Goal: Complete application form: Complete application form

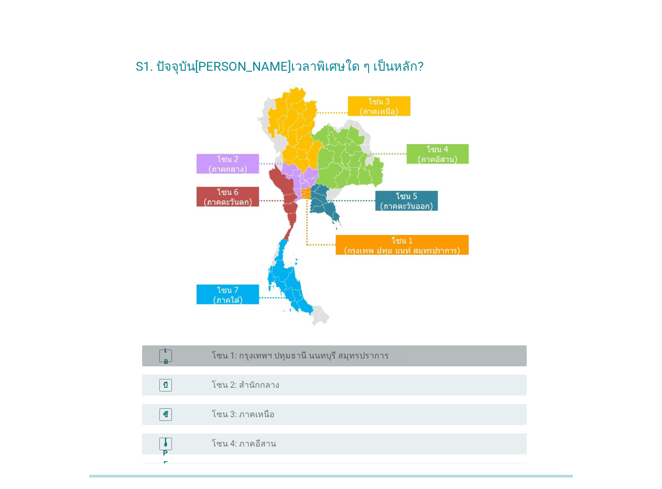
click at [244, 355] on font "โซน 1: กรุงเทพฯ ปทุมธานี นนทบุรี สมุทรปราการ" at bounding box center [300, 356] width 177 height 10
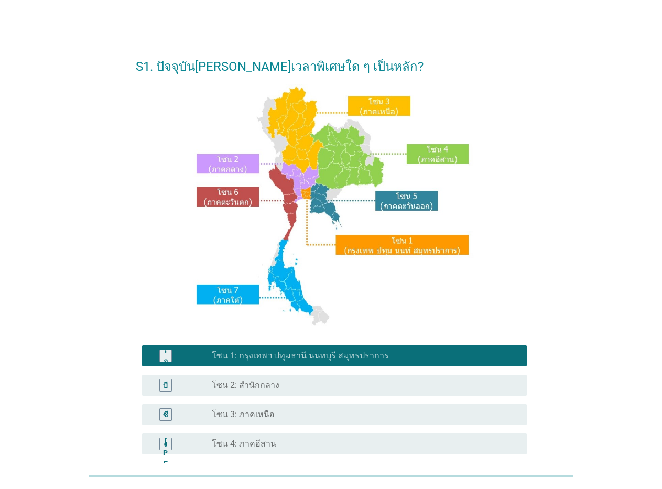
scroll to position [188, 0]
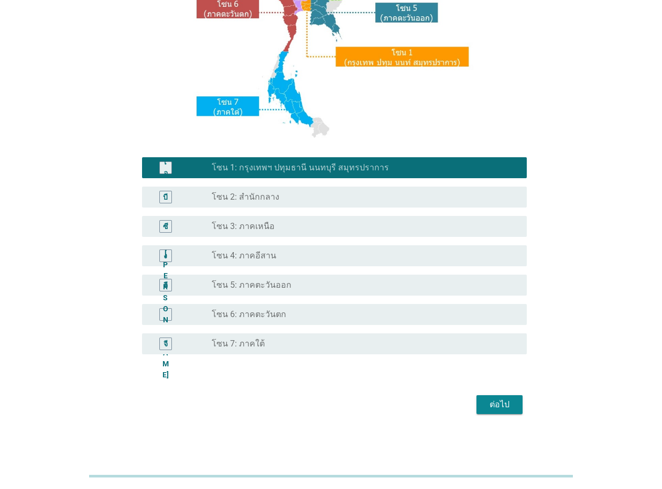
click at [495, 409] on font "ต่อไป" at bounding box center [500, 404] width 20 height 13
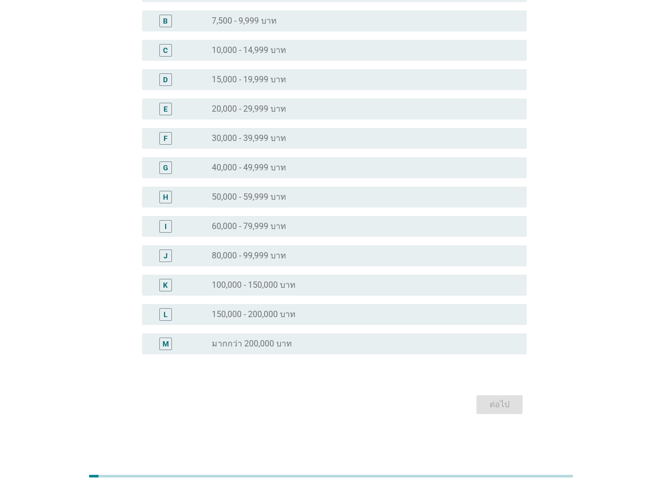
scroll to position [0, 0]
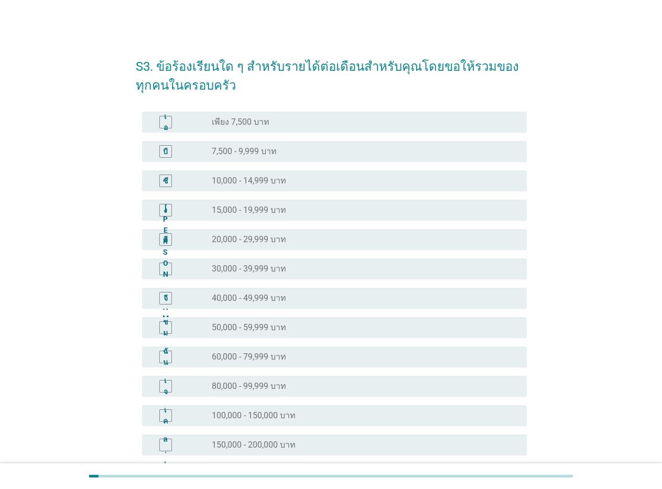
click at [242, 354] on font "60,000 - 79,999 บาท" at bounding box center [249, 357] width 74 height 10
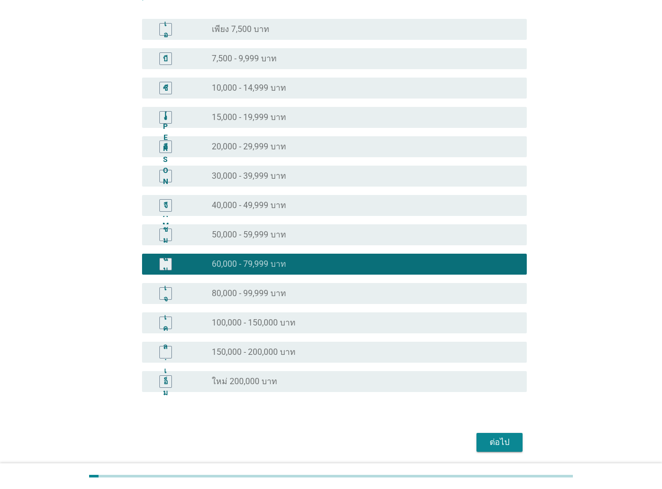
scroll to position [131, 0]
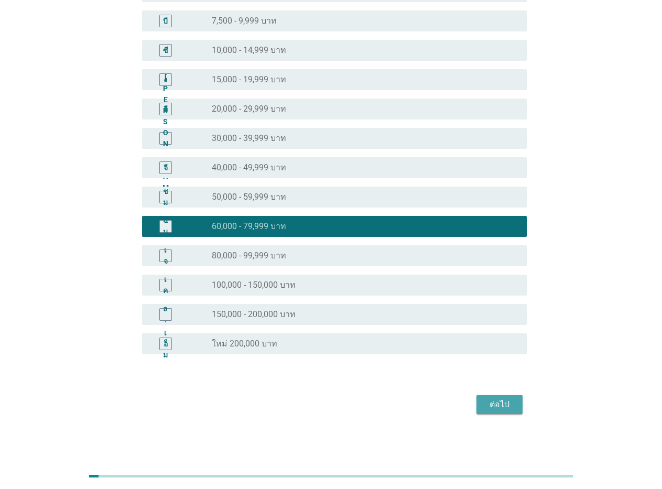
click at [482, 405] on button "ต่อไป" at bounding box center [499, 404] width 46 height 19
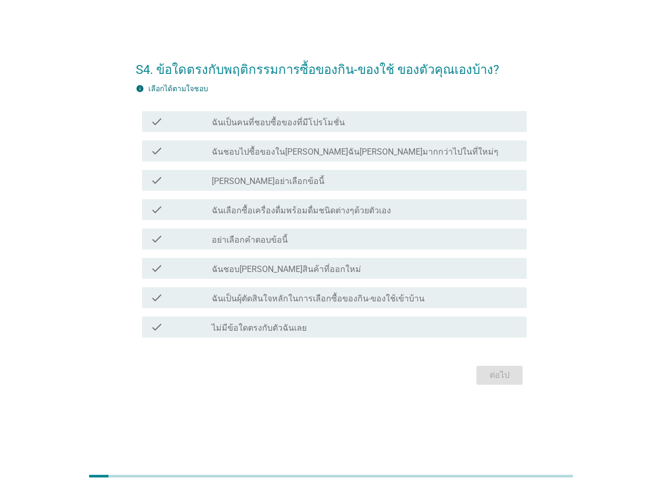
scroll to position [0, 0]
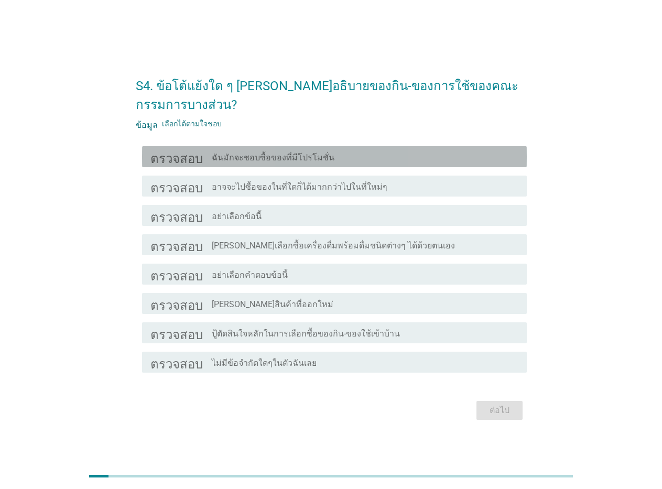
click at [285, 159] on font "ฉันมักจะชอบซื้อของที่มีโปรโมชั่น" at bounding box center [273, 158] width 123 height 10
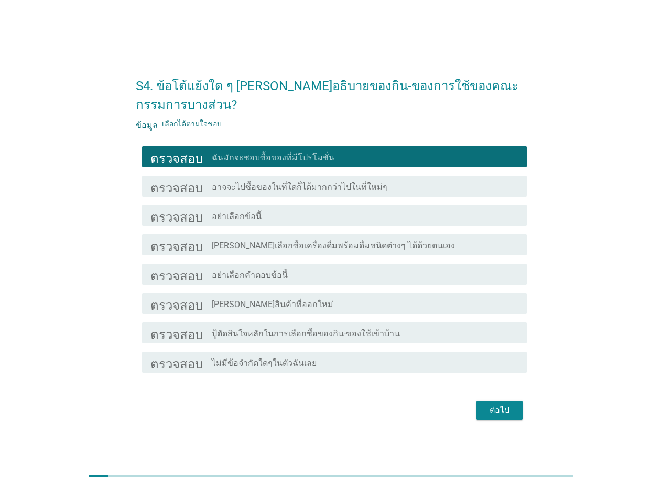
click at [262, 247] on font "[PERSON_NAME]เลือกซื้อเครื่องดื่มพร้อมดื่มชนิดต่างๆ ได้ด้วยตนเอง" at bounding box center [333, 246] width 243 height 10
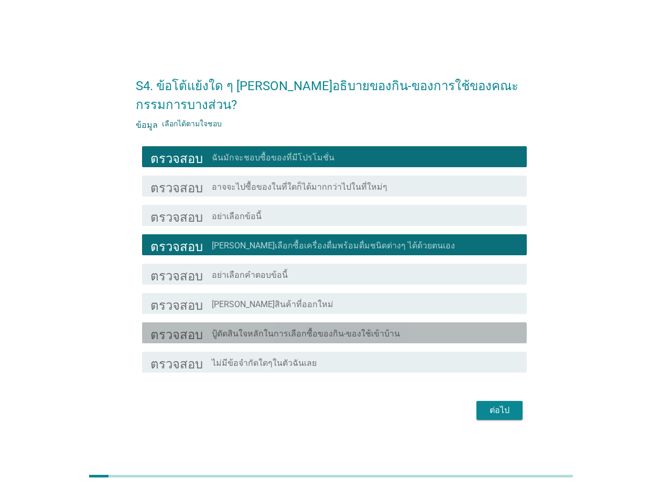
click at [357, 335] on font "ปู้ตัดสินใจหลักในการเลือกซื้อของกิน-ของใช้เข้าบ้าน" at bounding box center [306, 334] width 188 height 10
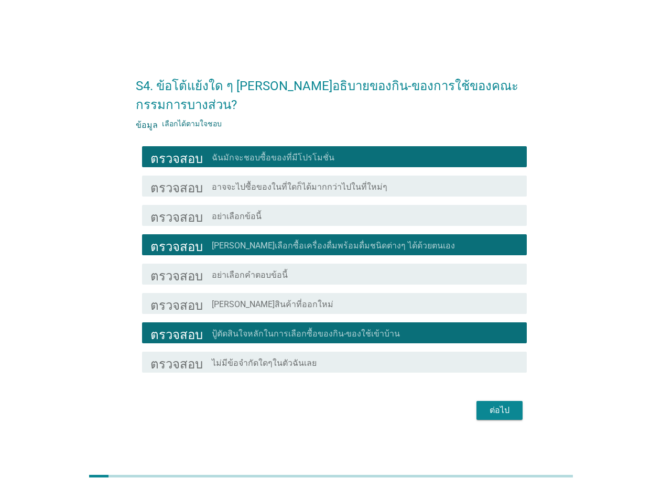
click at [291, 155] on font "ฉันมักจะชอบซื้อของที่มีโปรโมชั่น" at bounding box center [273, 158] width 123 height 10
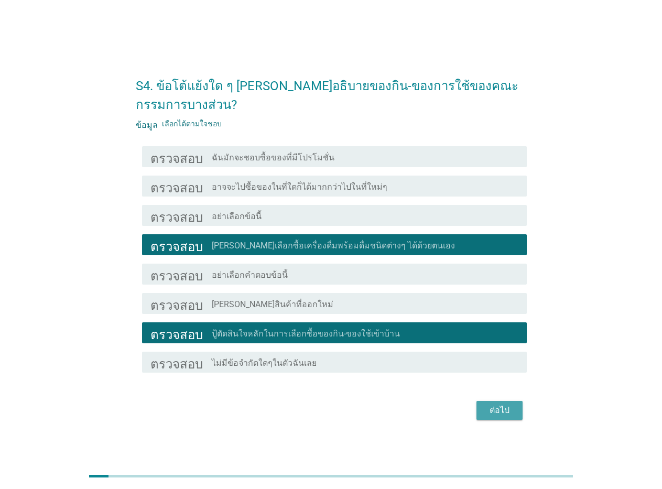
click at [502, 410] on font "ต่อไป" at bounding box center [500, 410] width 20 height 10
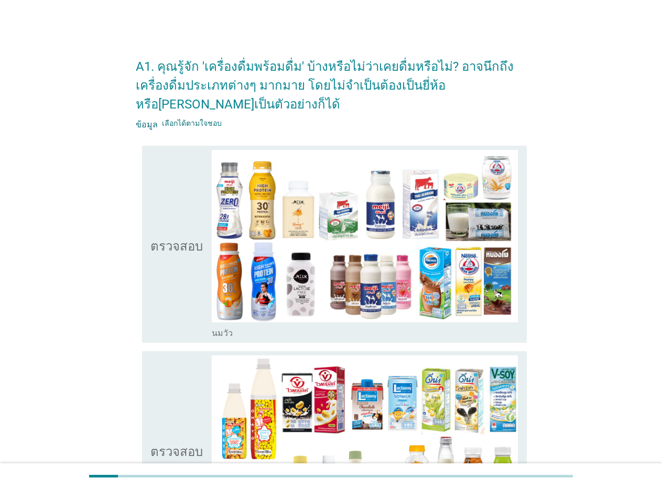
click at [224, 332] on font "นมวัว" at bounding box center [222, 333] width 21 height 10
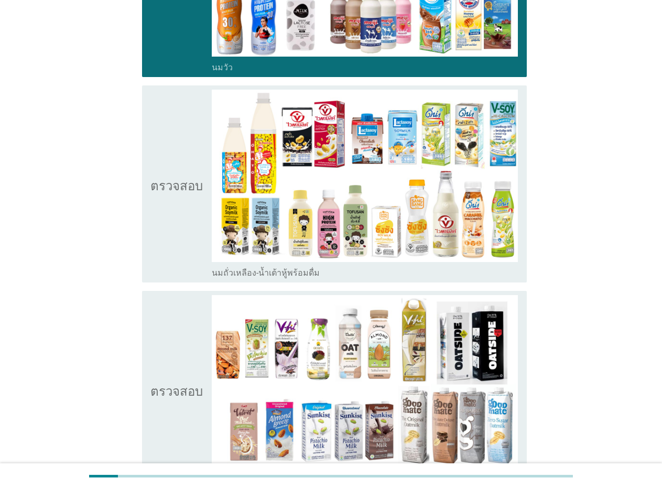
scroll to position [287, 0]
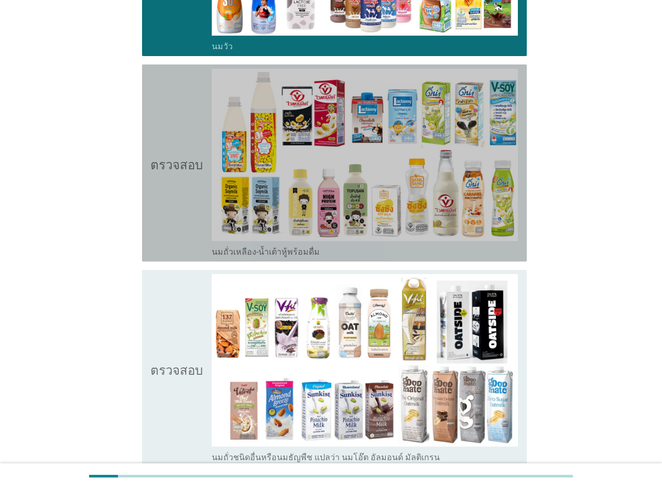
click at [240, 257] on font "นมถั่วเหลือง-น้ำเต้าหู้พร้อมดื่ม" at bounding box center [266, 252] width 108 height 10
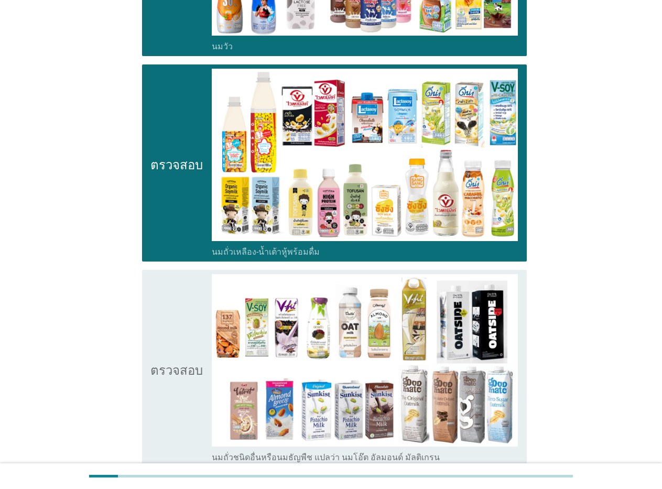
click at [251, 461] on font "นมถั่วชนิดอื่นหรือนมธัญพืช แปลว่า นมโอ๊ต อัลมอนด์ มัลติเกรน" at bounding box center [326, 457] width 228 height 10
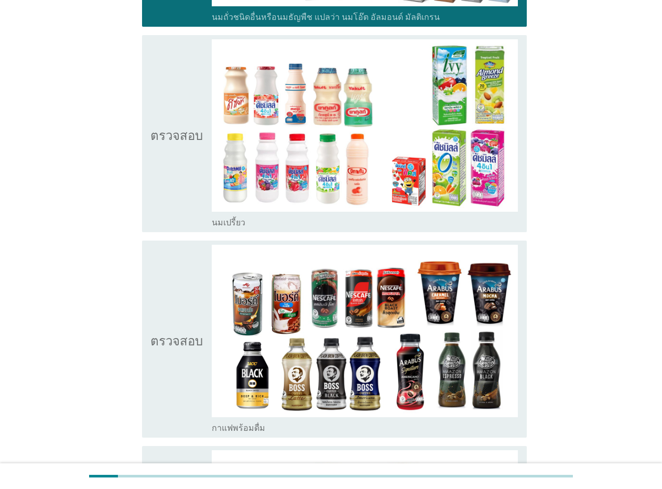
scroll to position [748, 0]
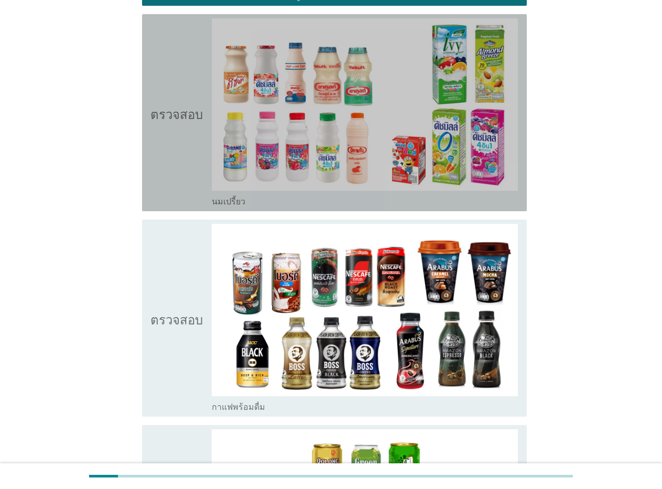
drag, startPoint x: 232, startPoint y: 205, endPoint x: 225, endPoint y: 214, distance: 11.6
click at [231, 205] on font "นมเปรี้ยว" at bounding box center [229, 202] width 34 height 10
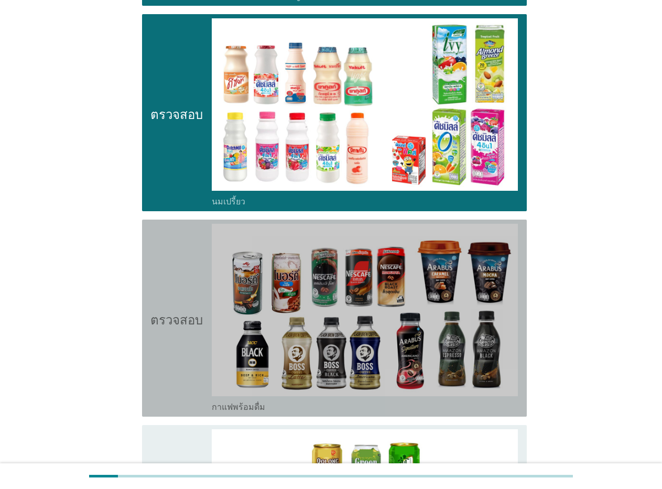
click at [240, 406] on font "กาแฟพร้อมดื่ม" at bounding box center [238, 407] width 53 height 10
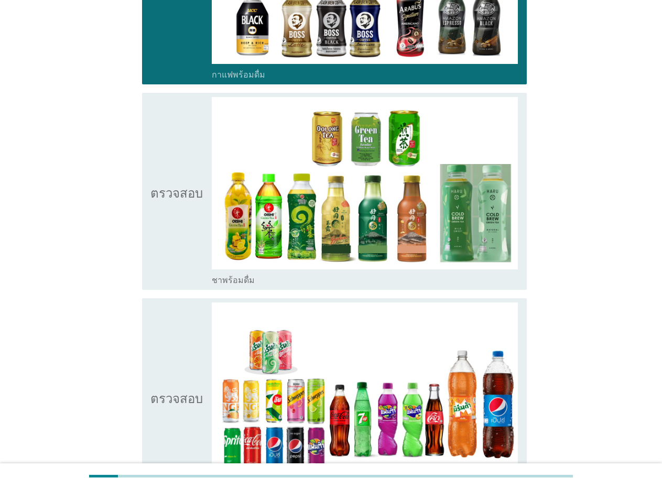
scroll to position [1090, 0]
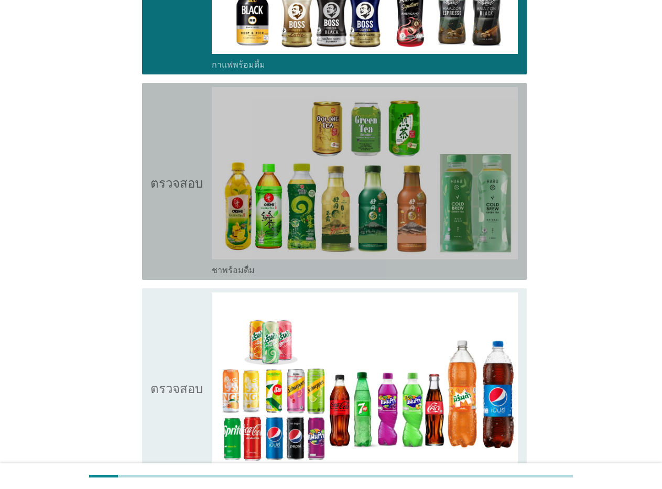
click at [229, 273] on font "ชาพร้อมดื่ม" at bounding box center [233, 270] width 43 height 10
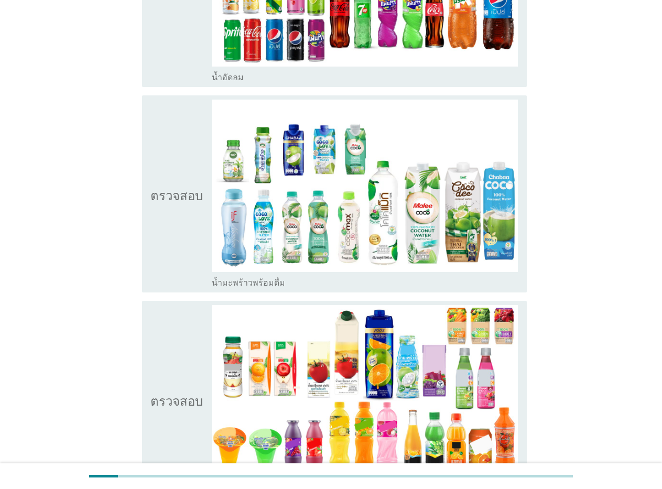
scroll to position [1503, 0]
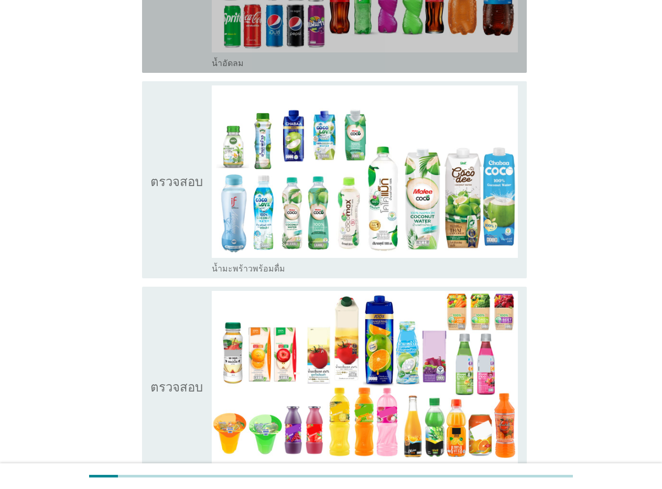
click at [234, 63] on font "น้ำอัดลม" at bounding box center [228, 63] width 32 height 10
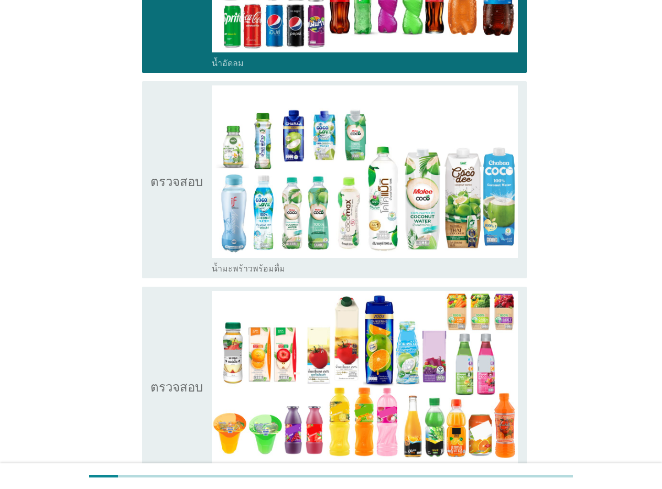
click at [233, 269] on font "น้ำมะพร้าวพร้อมดื่ม" at bounding box center [248, 269] width 73 height 10
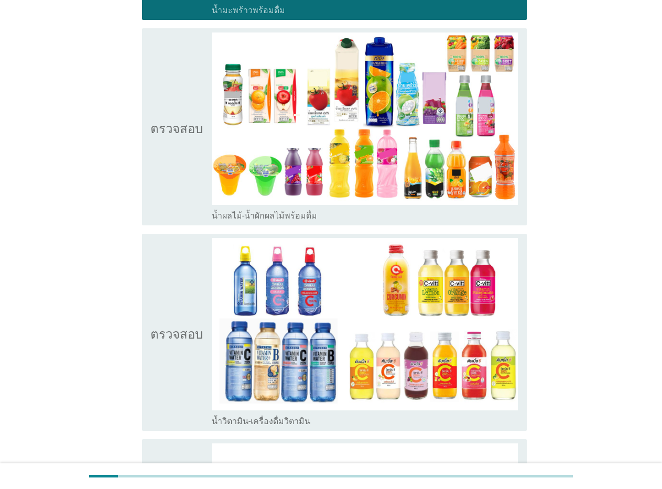
scroll to position [1803, 0]
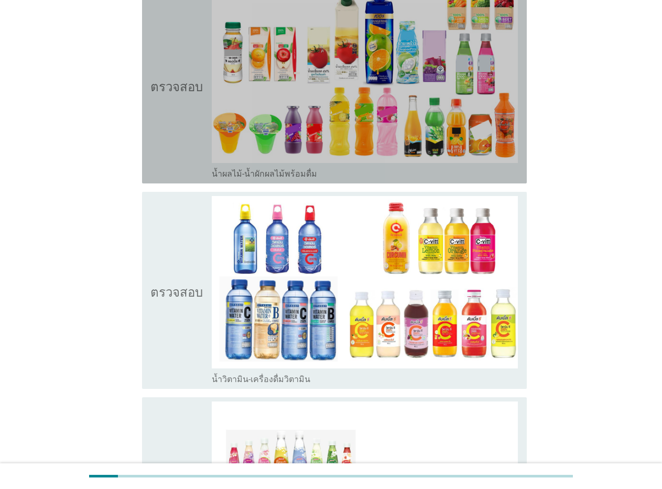
click at [251, 175] on font "น้ำผลไม้-น้ำผักผลไม้พร้อมดื่ม" at bounding box center [264, 174] width 105 height 10
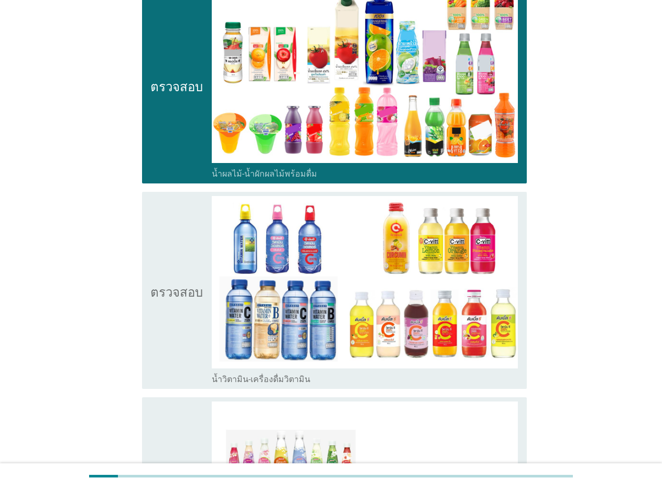
click at [250, 385] on font "น้ำวิตามิน-เครื่องดื่มวิตามิน" at bounding box center [261, 379] width 99 height 10
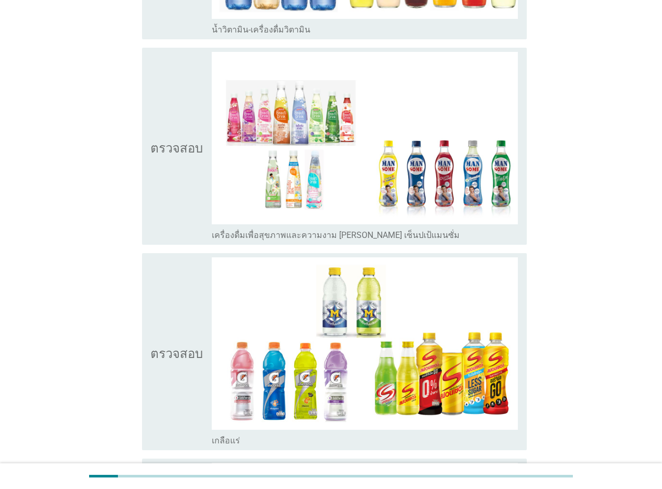
scroll to position [2173, 0]
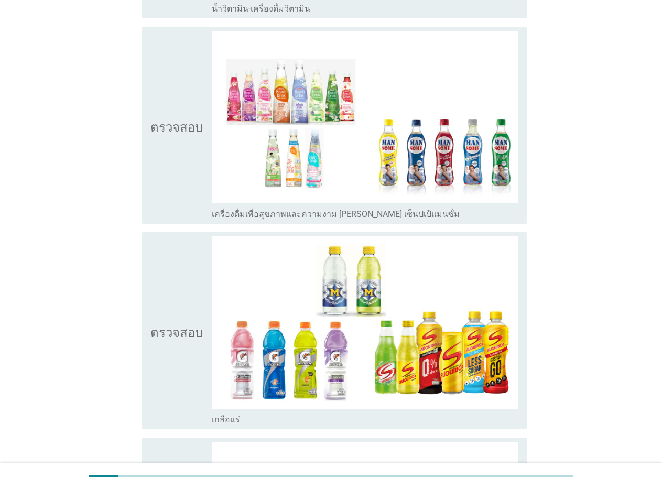
click at [237, 5] on font "น้ำวิตามิน-เครื่องดื่มวิตามิน" at bounding box center [261, 9] width 99 height 10
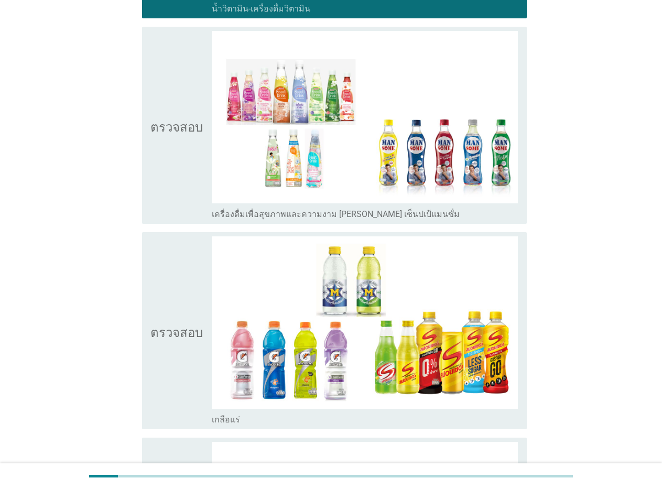
click at [229, 214] on font "เครื่องดื่มเพื่อสุขภาพและความงาม [PERSON_NAME] เซ็นปเป้แมนซั่ม" at bounding box center [336, 214] width 248 height 10
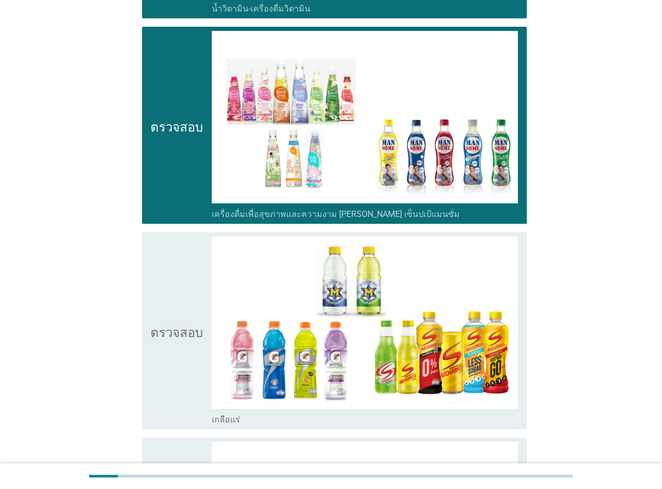
drag, startPoint x: 218, startPoint y: 424, endPoint x: 226, endPoint y: 423, distance: 7.9
click at [219, 423] on font "เกลือแร่" at bounding box center [226, 420] width 28 height 10
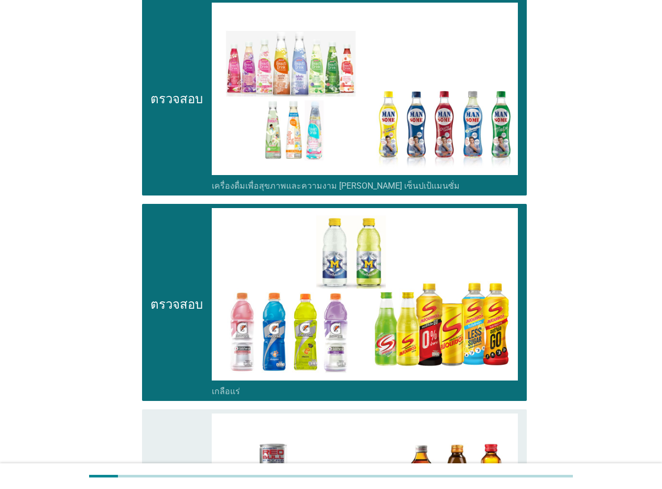
scroll to position [2601, 0]
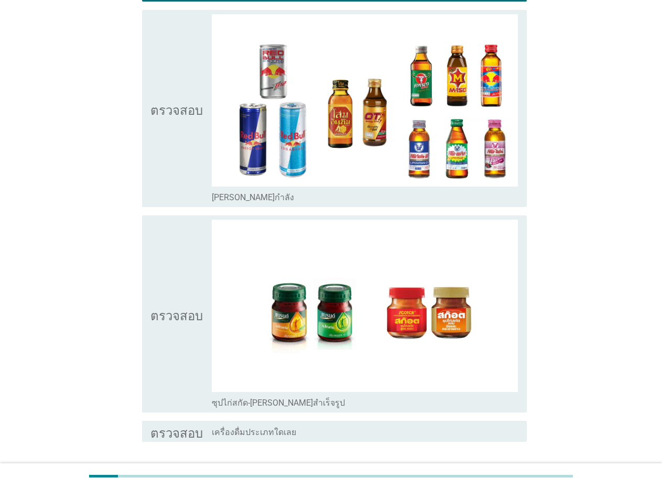
click at [238, 202] on font "[PERSON_NAME]กำลัง" at bounding box center [253, 197] width 82 height 10
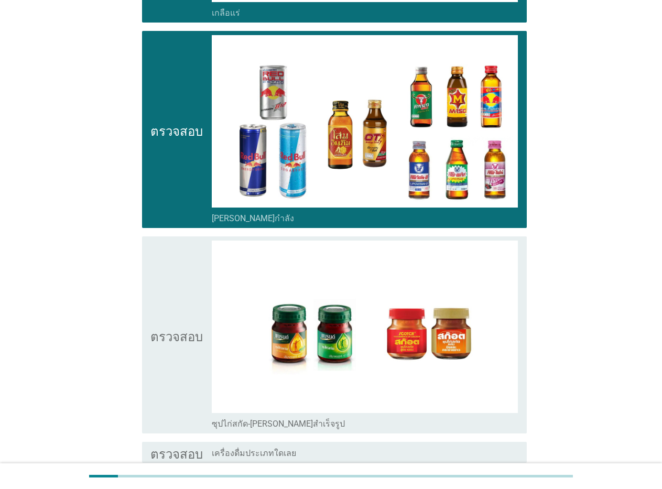
scroll to position [2559, 0]
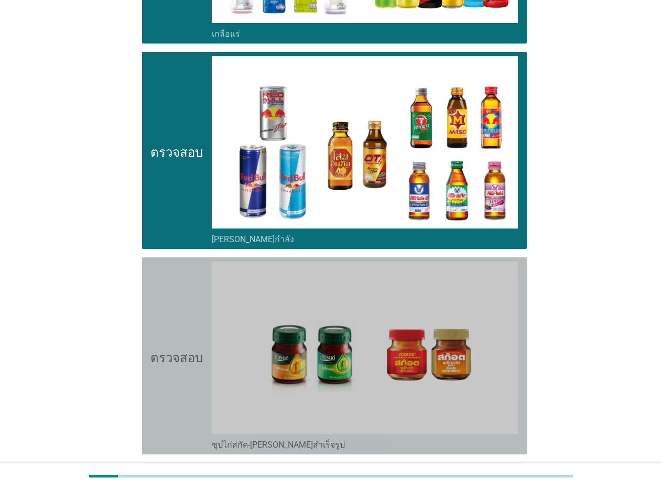
click at [233, 444] on font "ซุปไก่สกัด-[PERSON_NAME]สำเร็จรูป" at bounding box center [278, 445] width 133 height 10
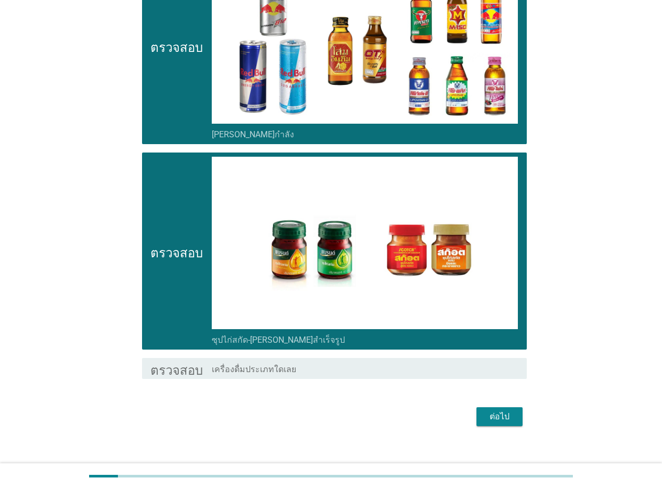
scroll to position [2677, 0]
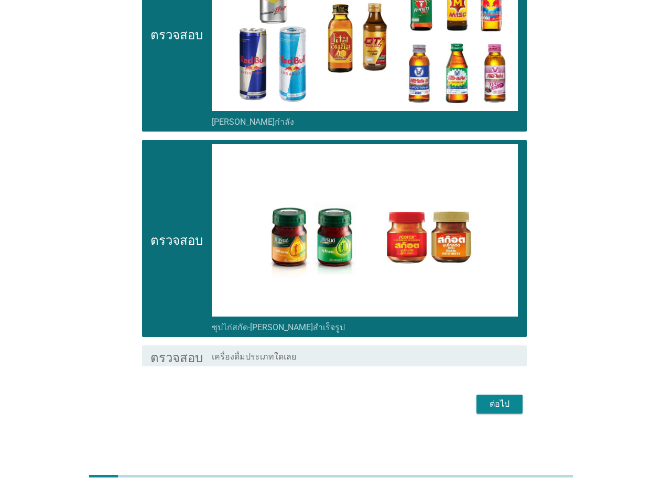
click at [515, 407] on button "ต่อไป" at bounding box center [499, 404] width 46 height 19
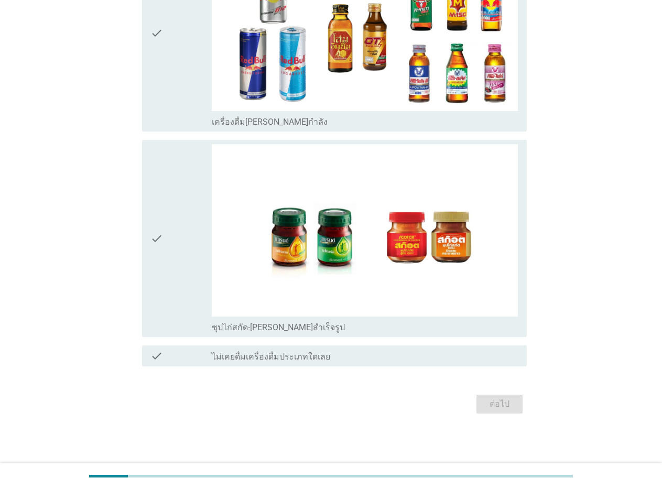
scroll to position [0, 0]
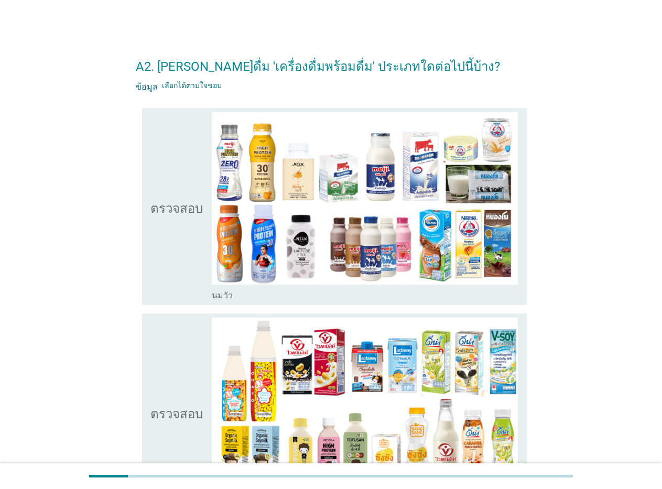
click at [220, 294] on font "นมวัว" at bounding box center [222, 295] width 21 height 10
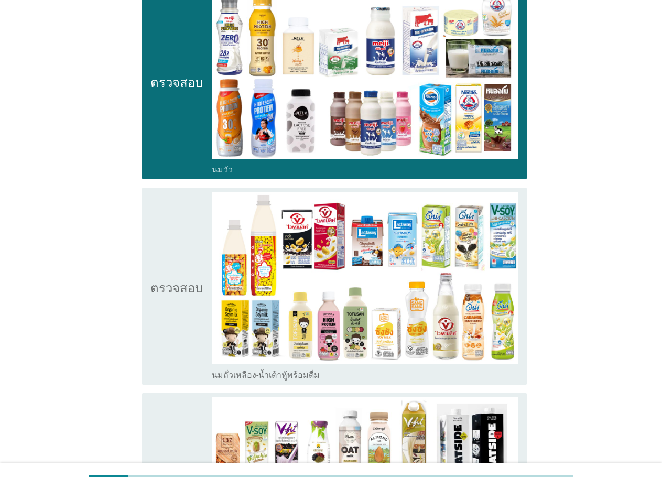
scroll to position [147, 0]
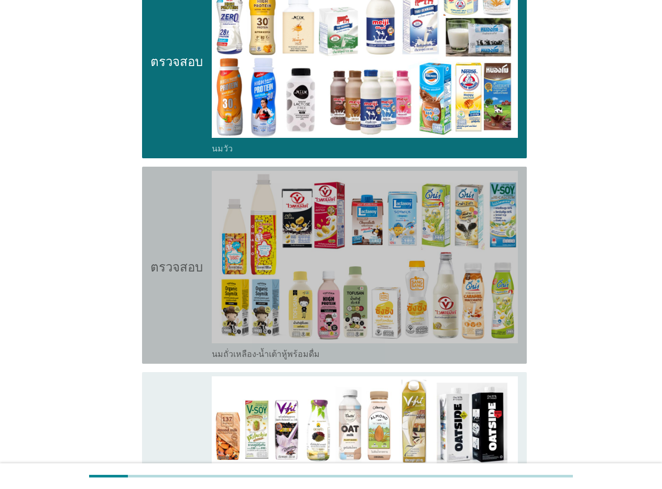
click at [243, 356] on font "นมถั่วเหลือง-น้ำเต้าหู้พร้อมดื่ม" at bounding box center [266, 354] width 108 height 10
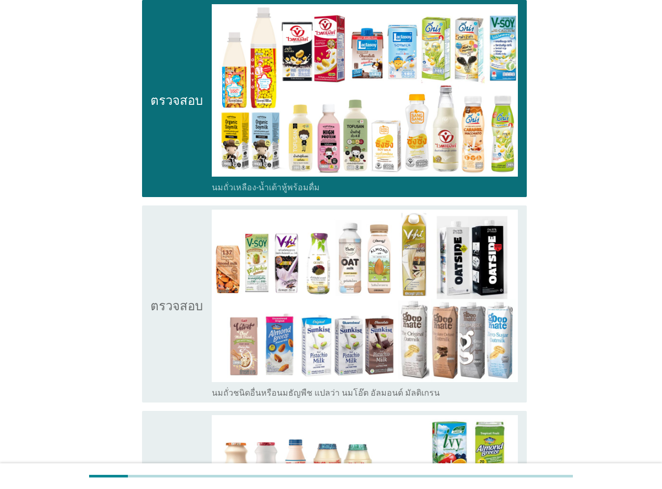
scroll to position [314, 0]
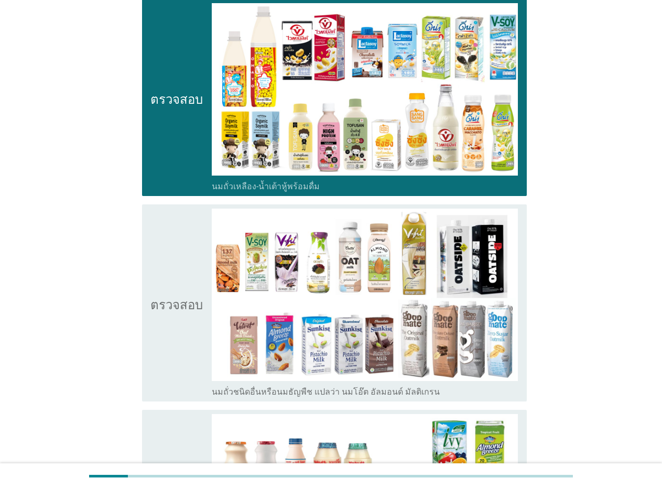
click at [242, 390] on font "นมถั่วชนิดอื่นหรือนมธัญพืช แปลว่า นมโอ๊ต อัลมอนด์ มัลติเกรน" at bounding box center [326, 392] width 228 height 10
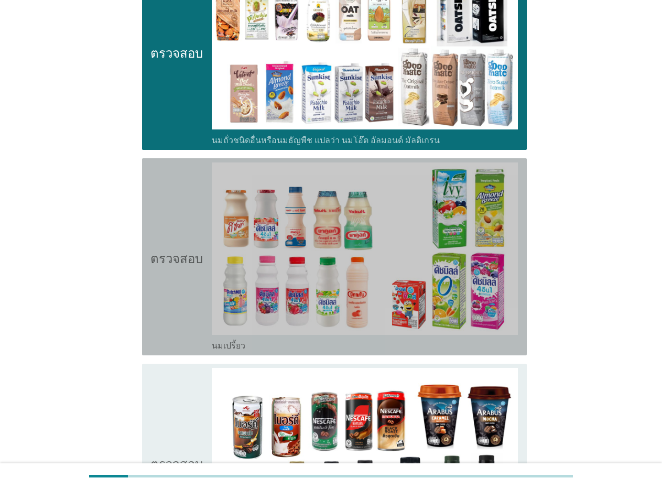
click at [237, 346] on font "นมเปรี้ยว" at bounding box center [229, 346] width 34 height 10
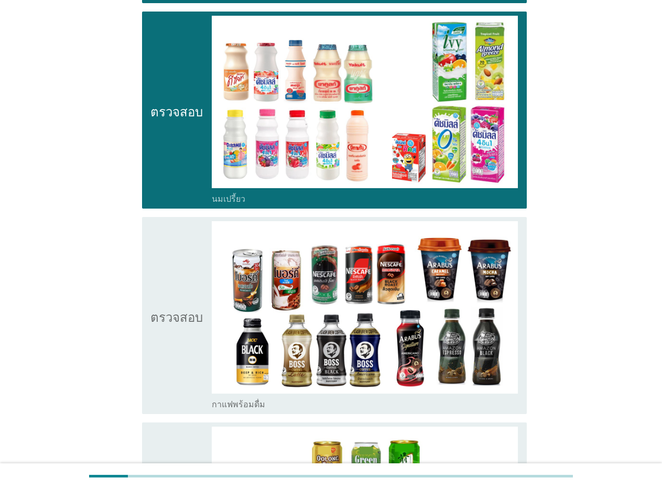
click at [245, 401] on font "กาแฟพร้อมดื่ม" at bounding box center [238, 404] width 53 height 10
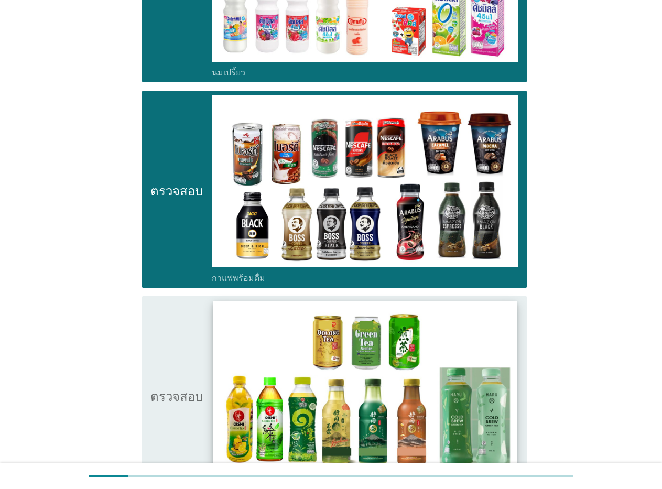
scroll to position [964, 0]
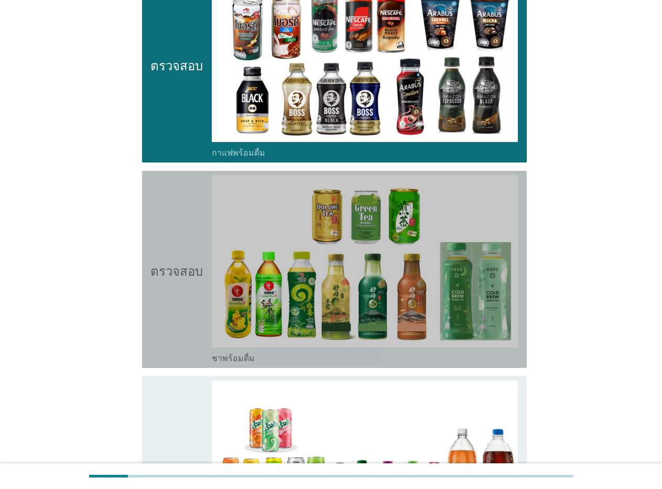
click at [235, 356] on font "ชาพร้อมดื่ม" at bounding box center [233, 358] width 43 height 10
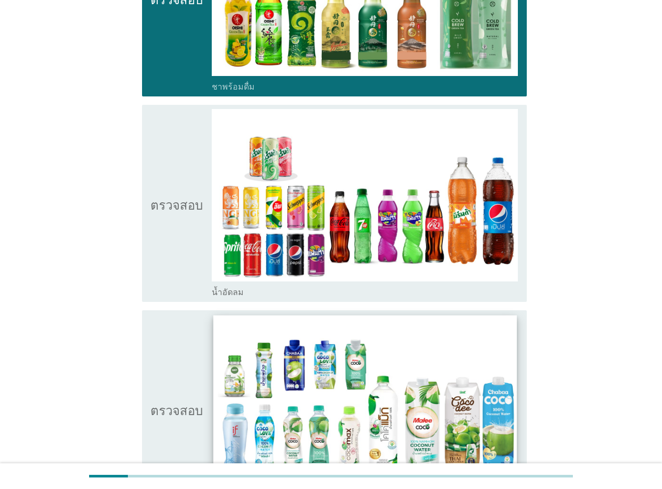
scroll to position [1237, 0]
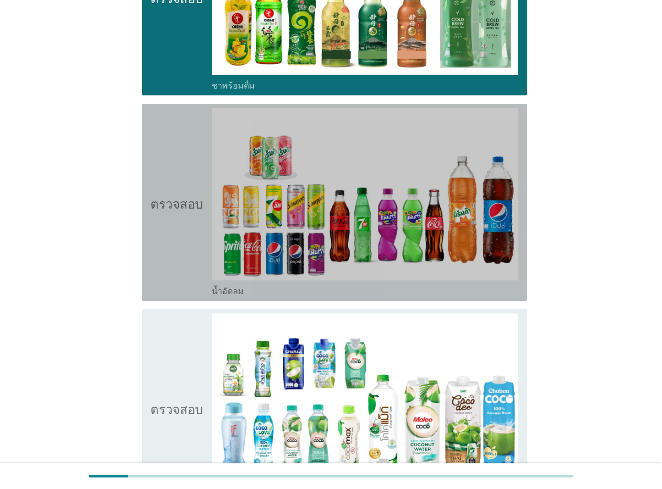
click at [233, 294] on font "น้ำอัดลม" at bounding box center [228, 291] width 32 height 10
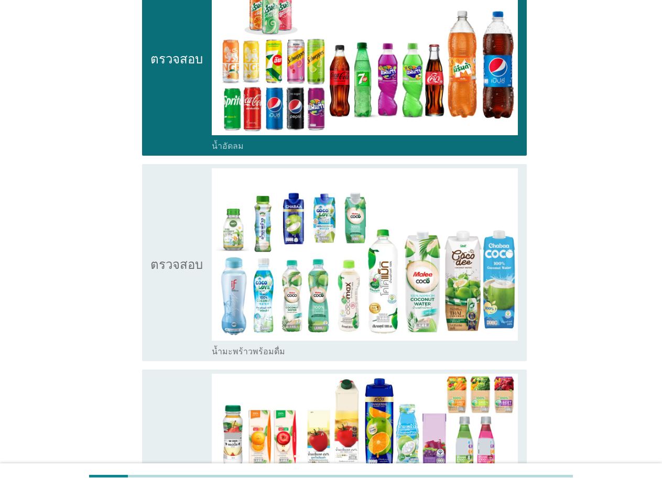
scroll to position [1405, 0]
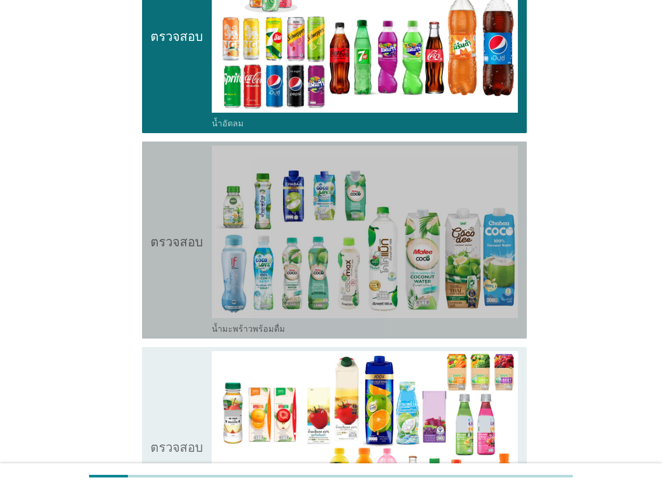
click at [240, 331] on font "น้ำมะพร้าวพร้อมดื่ม" at bounding box center [248, 329] width 73 height 10
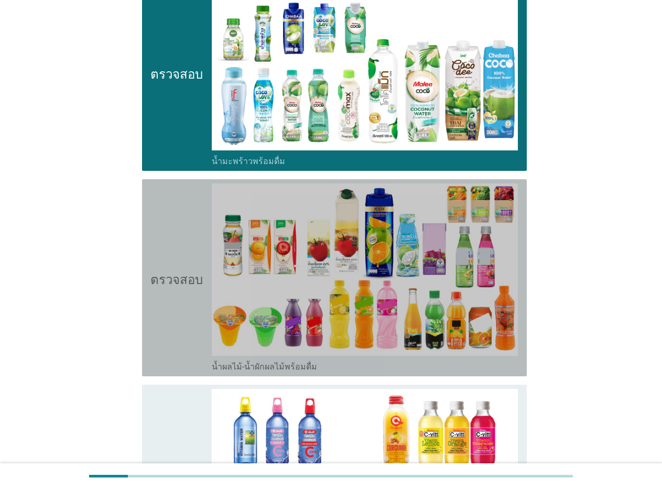
click at [237, 365] on font "น้ำผลไม้-น้ำผักผลไม้พร้อมดื่ม" at bounding box center [264, 367] width 105 height 10
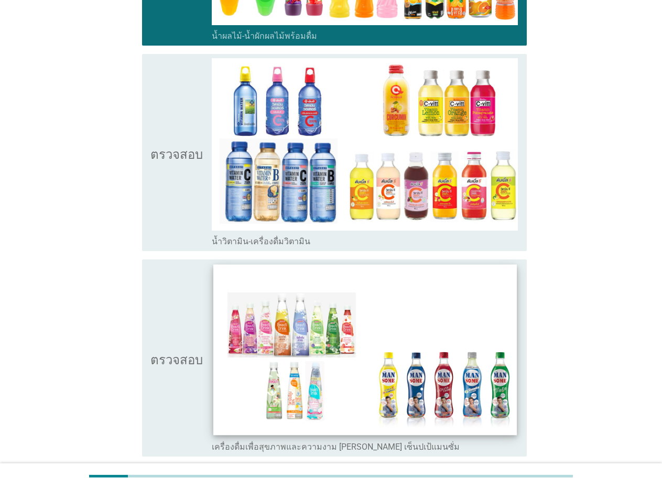
scroll to position [1908, 0]
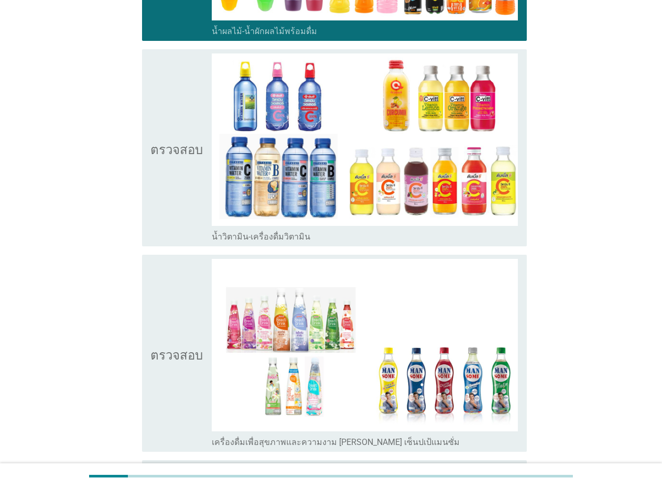
click at [267, 233] on font "น้ำวิตามิน-เครื่องดื่มวิตามิน" at bounding box center [261, 237] width 99 height 10
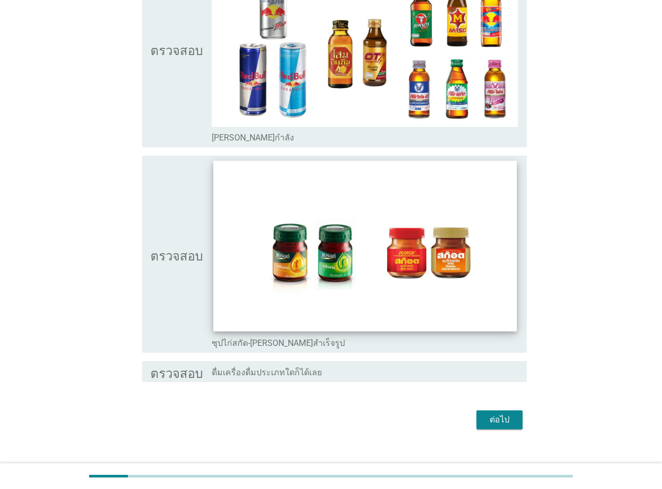
scroll to position [2639, 0]
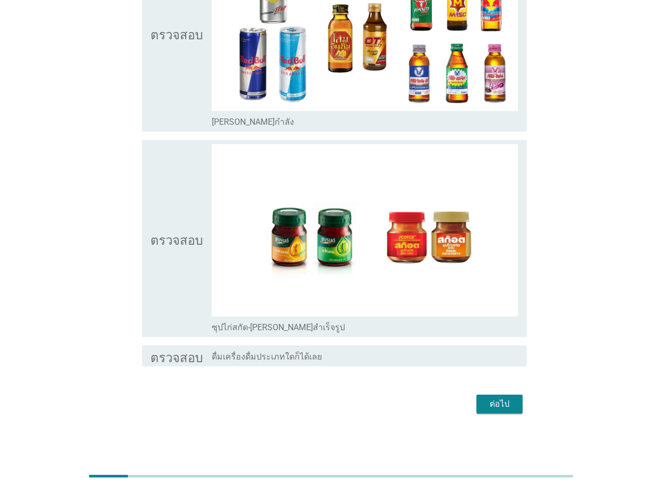
click at [234, 327] on font "ซุปไก่สกัด-[PERSON_NAME]สำเร็จรูป" at bounding box center [278, 327] width 133 height 10
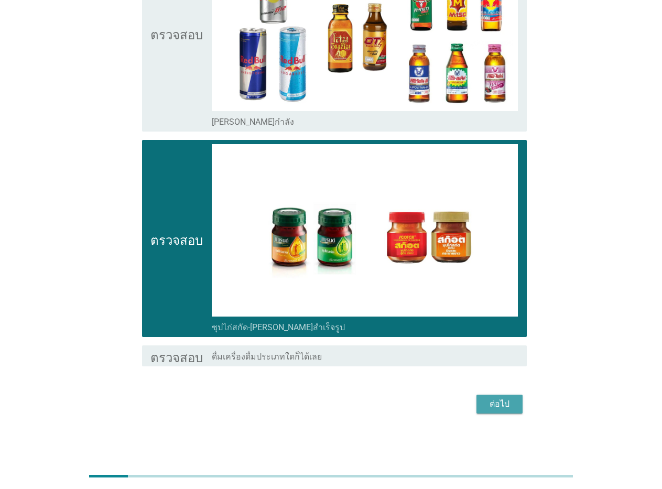
click at [492, 401] on font "ต่อไป" at bounding box center [500, 404] width 20 height 10
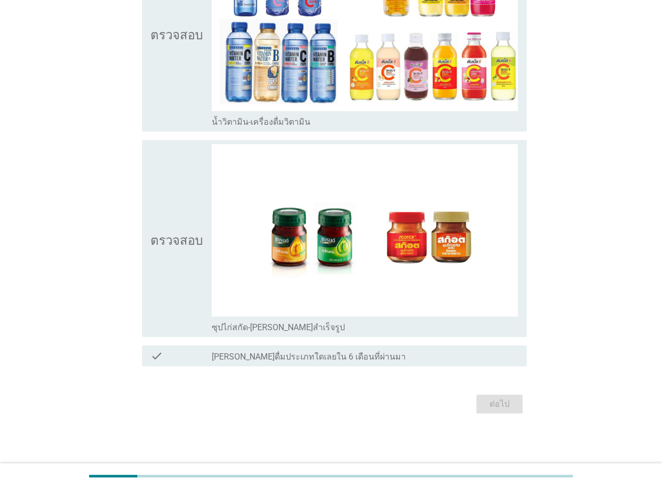
scroll to position [0, 0]
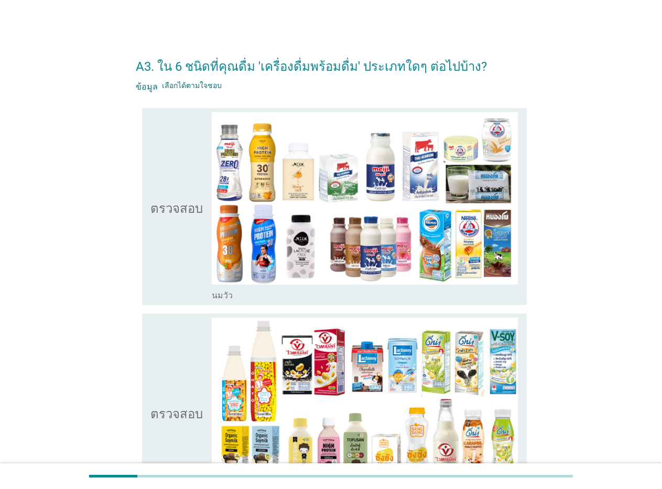
click at [215, 293] on font "นมวัว" at bounding box center [222, 295] width 21 height 10
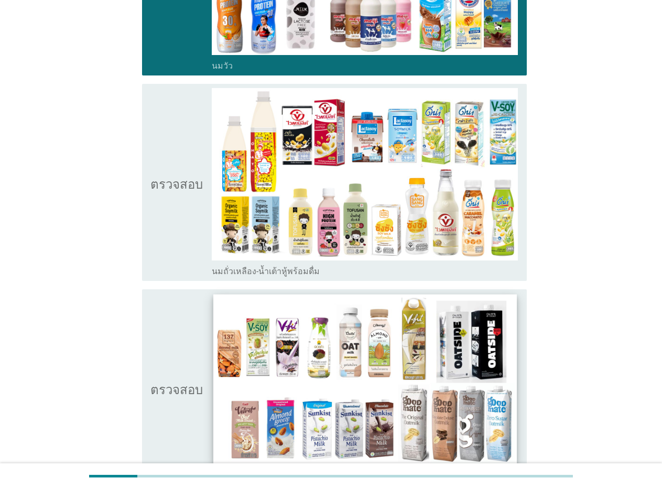
scroll to position [231, 0]
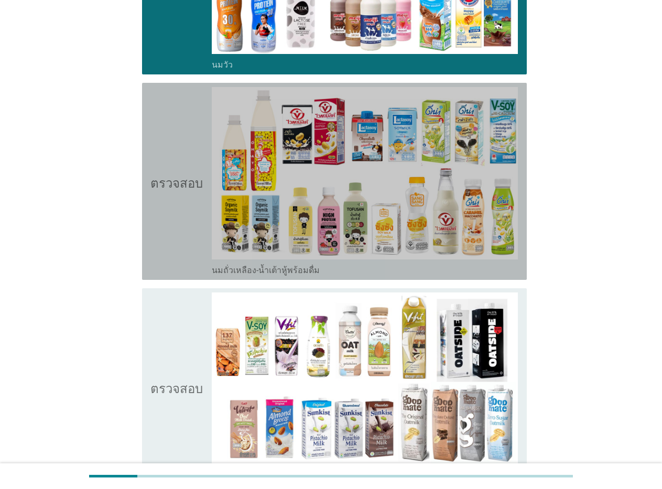
click at [249, 269] on font "นมถั่วเหลือง-น้ำเต้าหู้พร้อมดื่ม" at bounding box center [266, 270] width 108 height 10
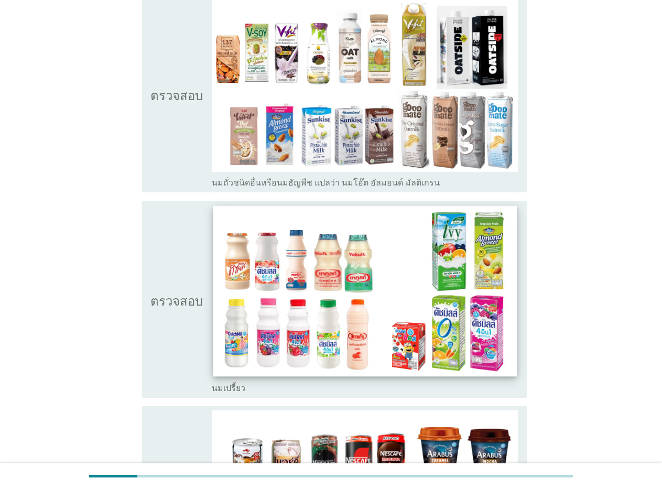
scroll to position [524, 0]
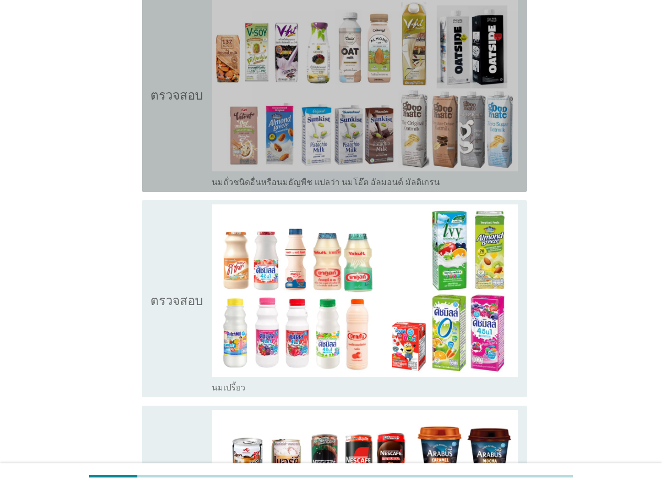
click at [253, 179] on font "นมถั่วชนิดอื่นหรือนมธัญพืช แปลว่า นมโอ๊ต อัลมอนด์ มัลติเกรน" at bounding box center [326, 182] width 228 height 10
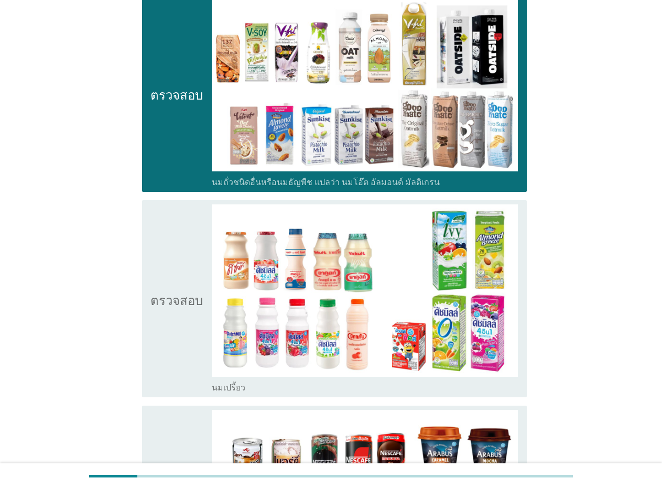
click at [258, 182] on font "นมถั่วชนิดอื่นหรือนมธัญพืช แปลว่า นมโอ๊ต อัลมอนด์ มัลติเกรน" at bounding box center [326, 182] width 228 height 10
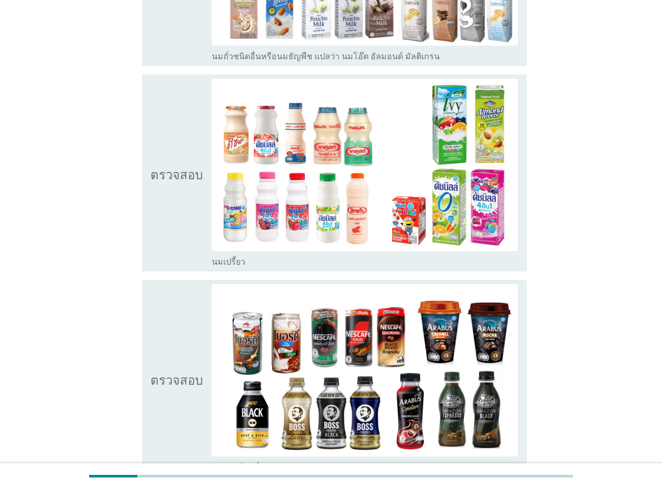
click at [234, 262] on font "นมเปรี้ยว" at bounding box center [229, 262] width 34 height 10
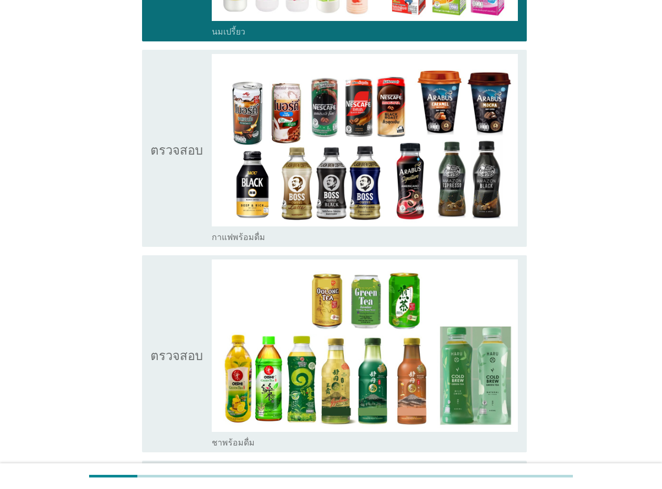
scroll to position [881, 0]
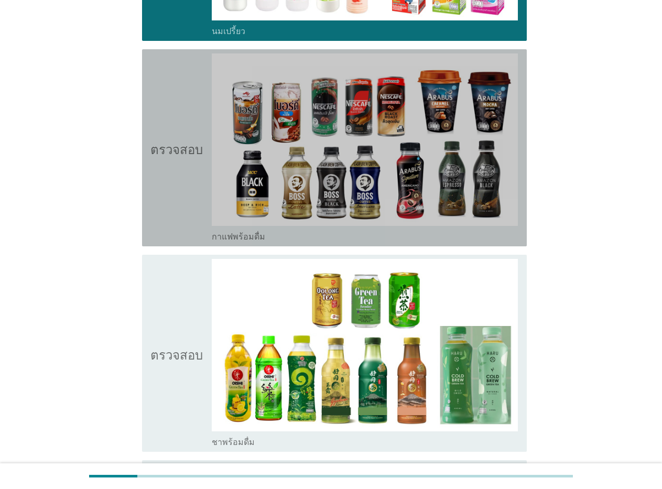
click at [254, 237] on font "กาแฟพร้อมดื่ม" at bounding box center [238, 237] width 53 height 10
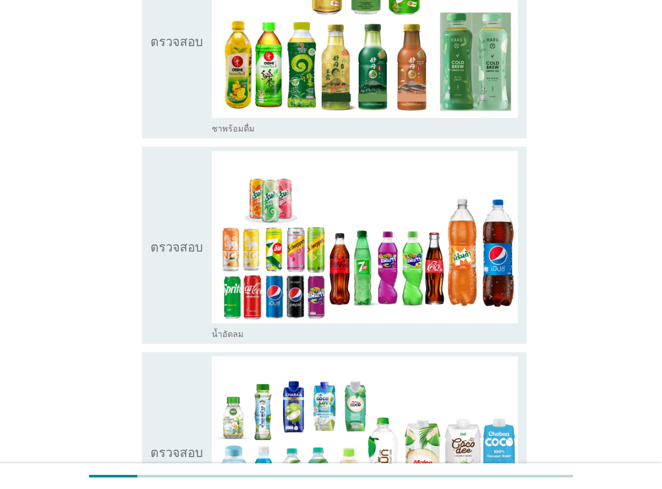
scroll to position [1195, 0]
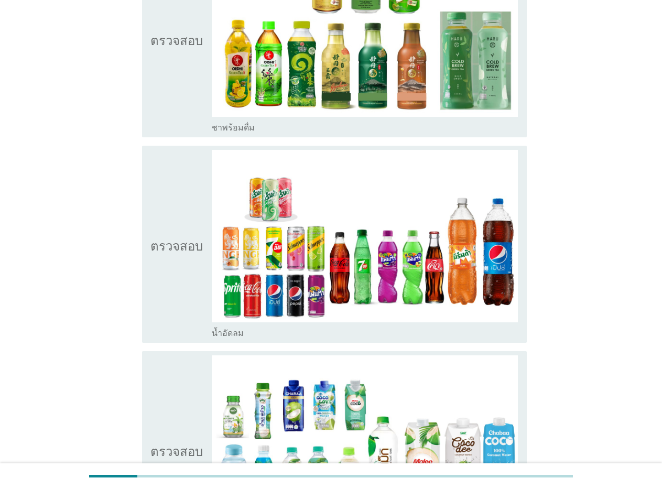
click at [227, 329] on font "น้ำอัดลม" at bounding box center [228, 333] width 32 height 10
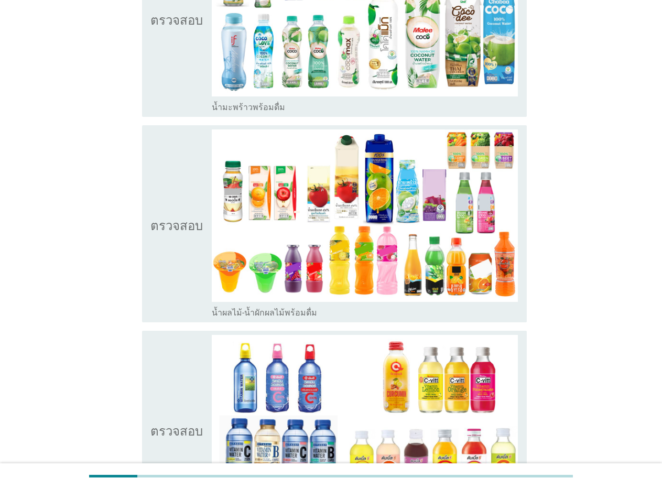
scroll to position [1677, 0]
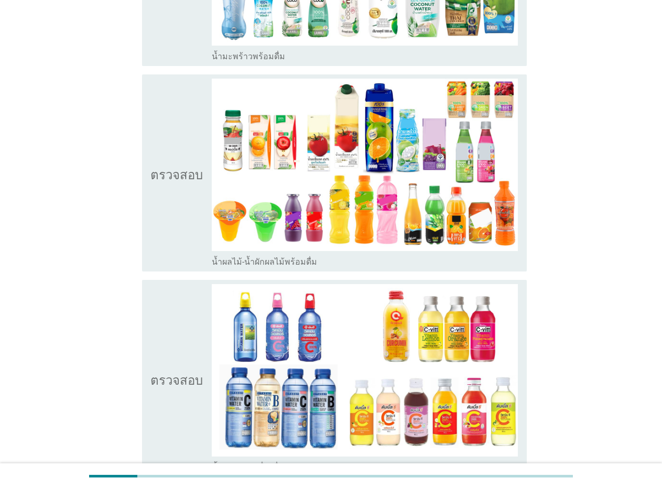
click at [253, 260] on font "น้ำผลไม้-น้ำผักผลไม้พร้อมดื่ม" at bounding box center [264, 262] width 105 height 10
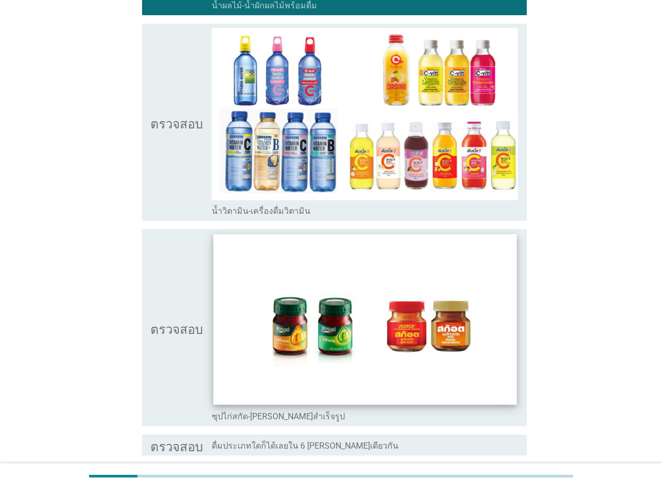
scroll to position [1971, 0]
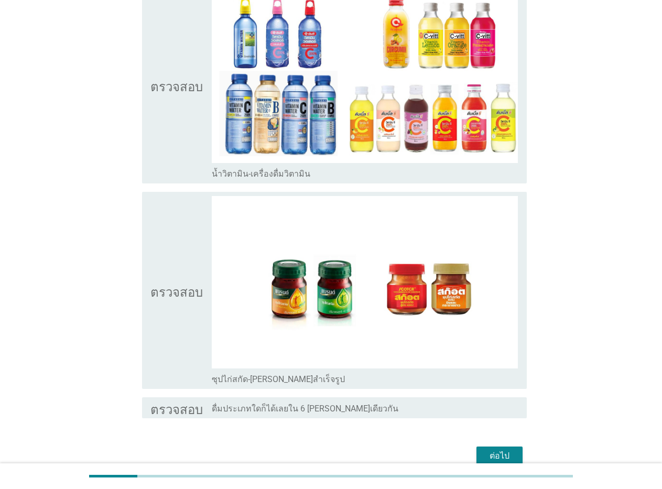
click at [487, 451] on div "ต่อไป" at bounding box center [499, 456] width 29 height 13
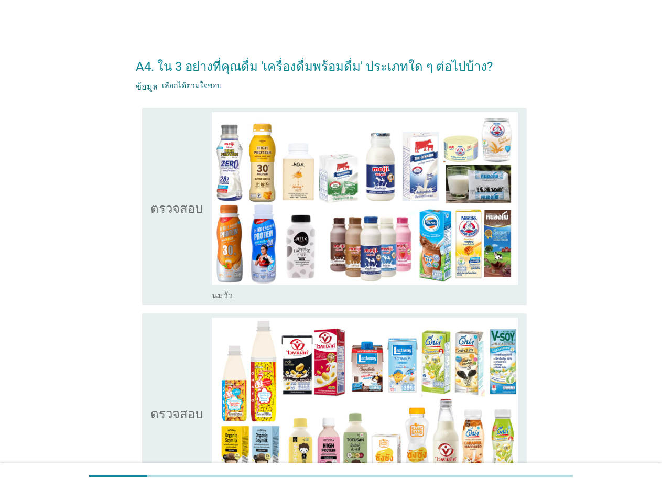
click at [214, 294] on font "นมวัว" at bounding box center [222, 295] width 21 height 10
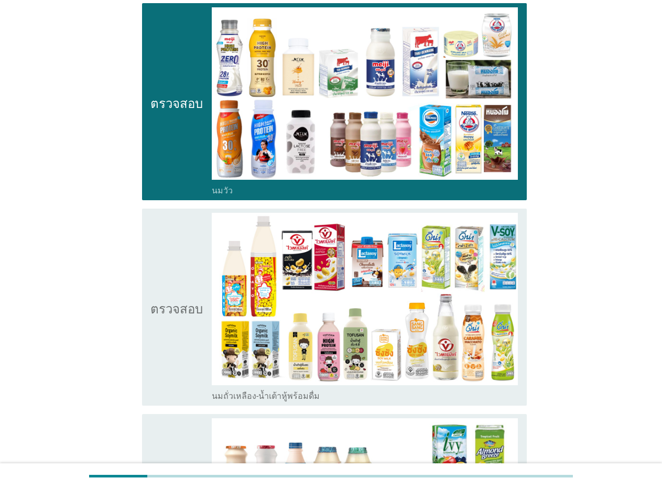
click at [229, 395] on font "นมถั่วเหลือง-น้ำเต้าหู้พร้อมดื่ม" at bounding box center [266, 396] width 108 height 10
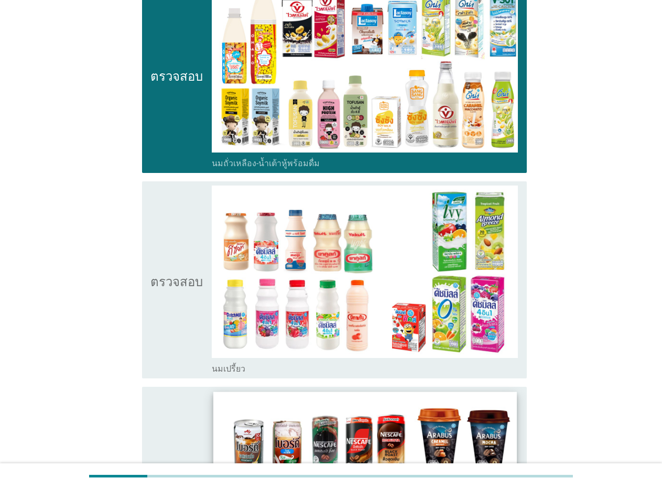
scroll to position [419, 0]
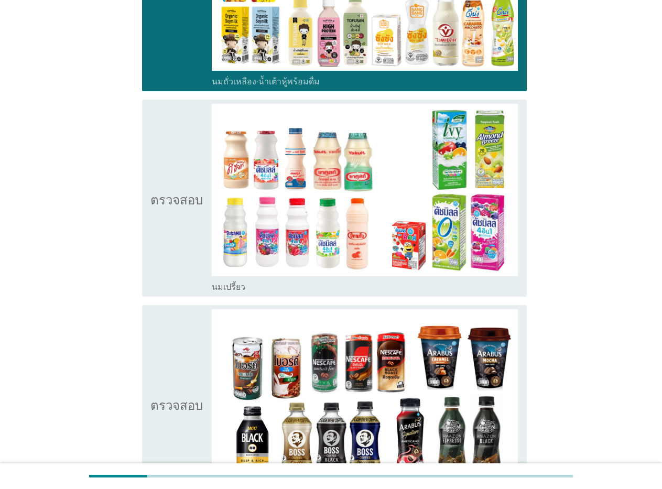
click at [237, 286] on font "นมเปรี้ยว" at bounding box center [229, 287] width 34 height 10
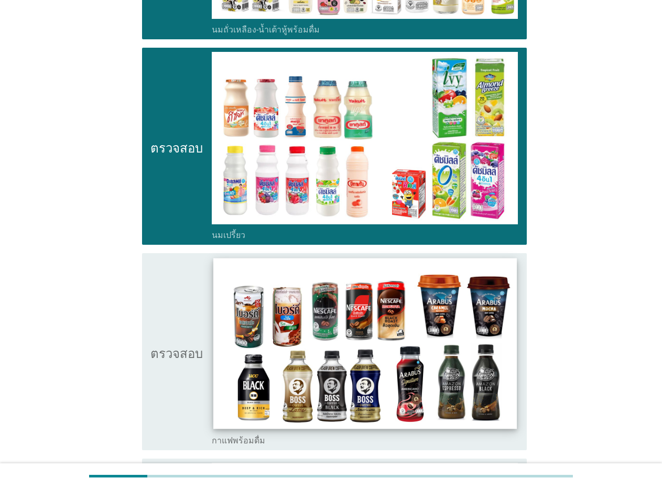
scroll to position [545, 0]
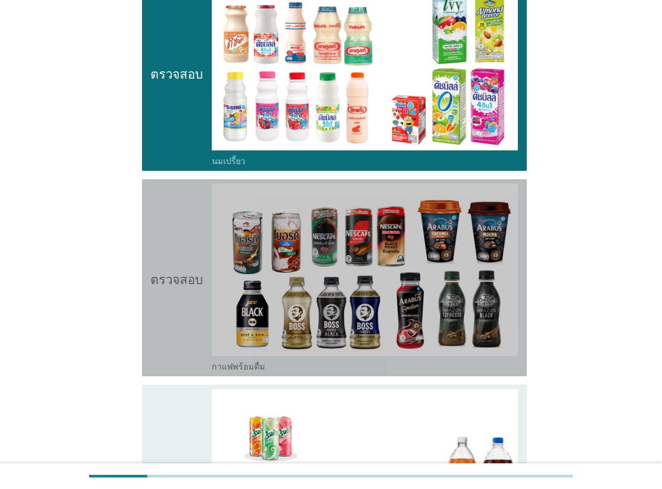
click at [234, 366] on font "กาแฟพร้อมดื่ม" at bounding box center [238, 367] width 53 height 10
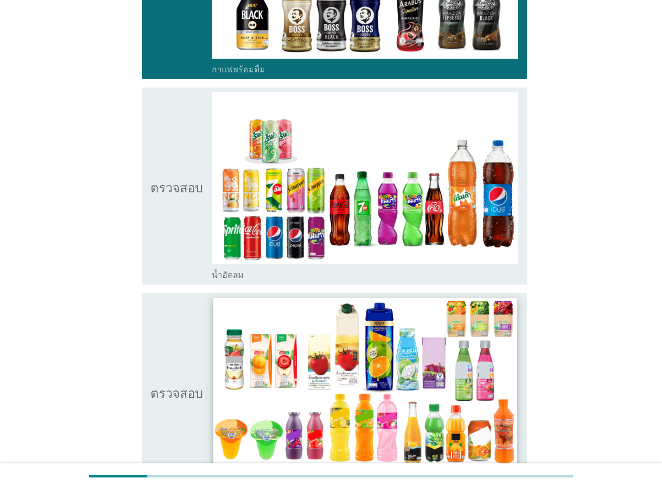
scroll to position [881, 0]
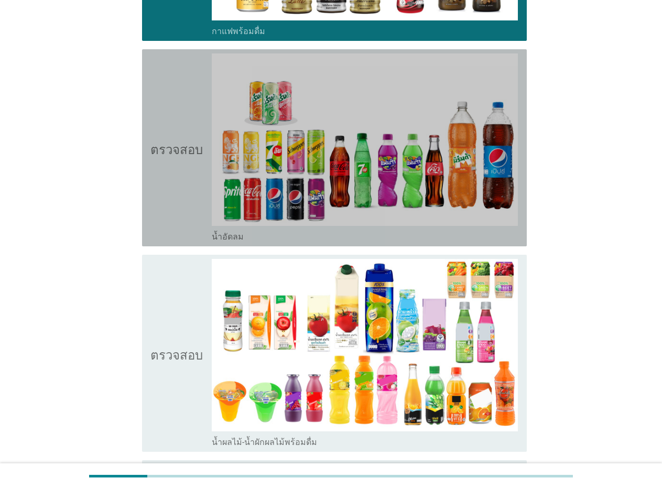
click at [229, 238] on font "น้ำอัดลม" at bounding box center [228, 237] width 32 height 10
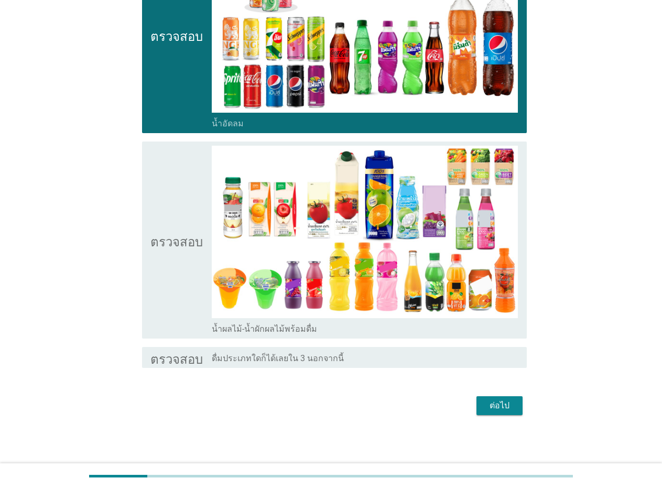
scroll to position [995, 0]
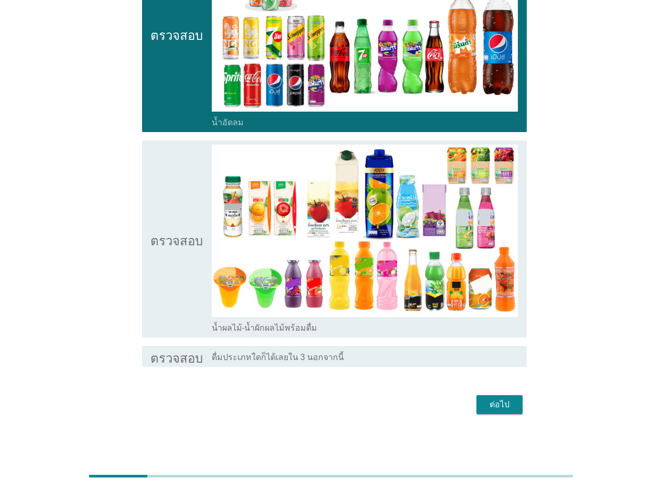
click at [494, 410] on font "ต่อไป" at bounding box center [500, 404] width 20 height 13
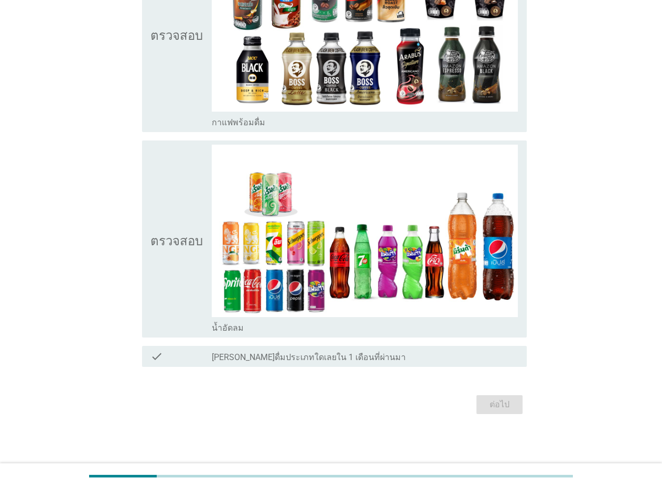
scroll to position [0, 0]
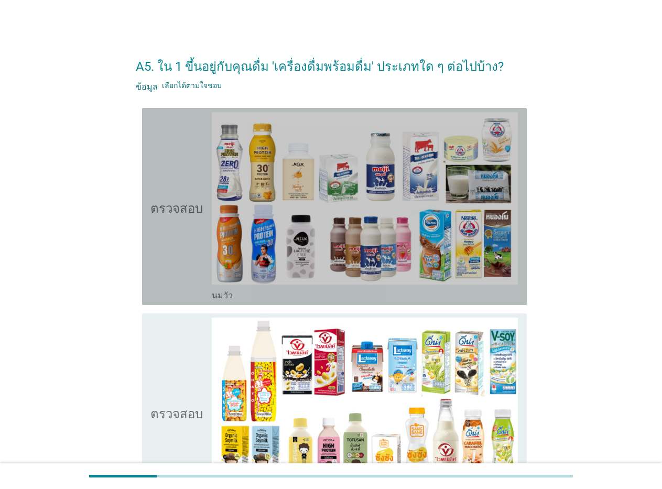
click at [224, 290] on font "นมวัว" at bounding box center [222, 295] width 21 height 10
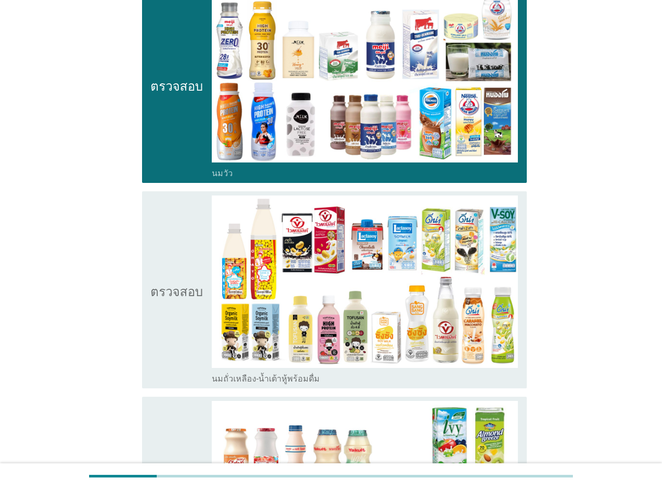
scroll to position [126, 0]
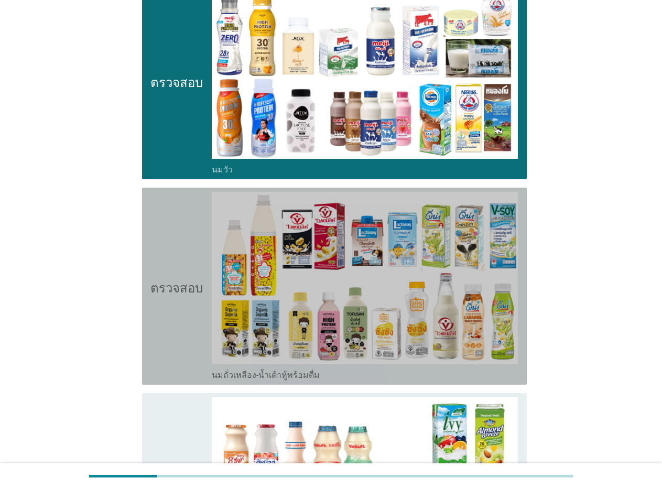
click at [240, 377] on font "นมถั่วเหลือง-น้ำเต้าหู้พร้อมดื่ม" at bounding box center [266, 375] width 108 height 10
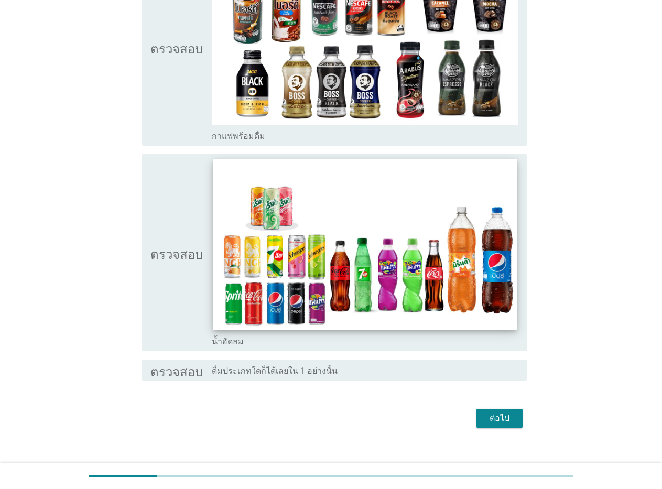
scroll to position [789, 0]
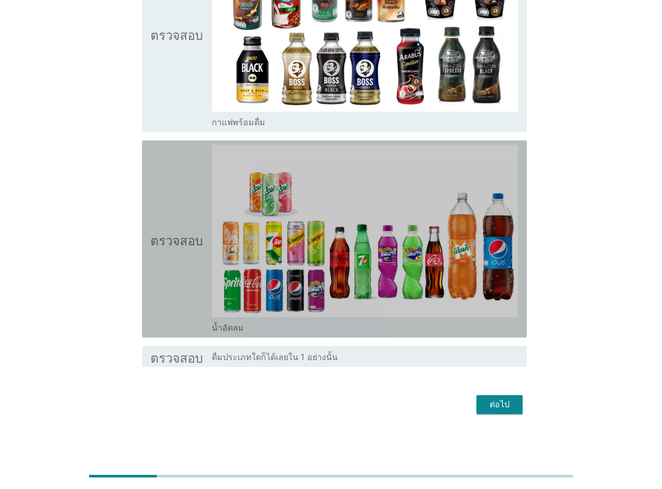
click at [231, 330] on font "น้ำอัดลม" at bounding box center [228, 328] width 32 height 10
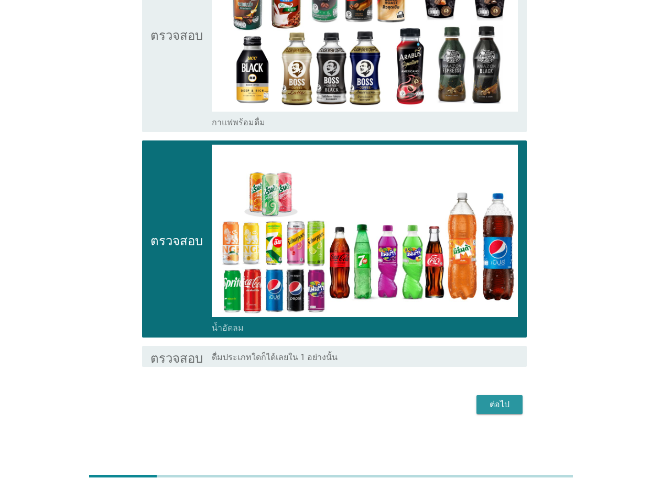
click at [497, 407] on font "ต่อไป" at bounding box center [500, 404] width 20 height 10
